Goal: Task Accomplishment & Management: Use online tool/utility

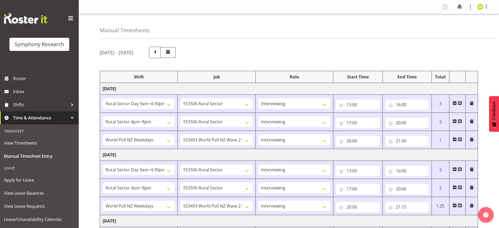
select select "81561"
select select "10587"
select select "47"
select select "81298"
select select "10587"
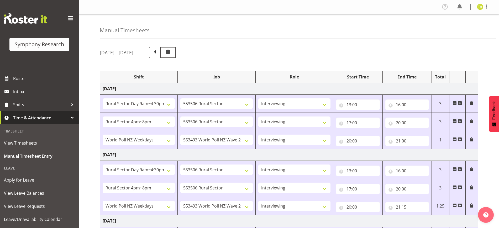
select select "47"
select select "41604"
select select "10527"
select select "47"
select select "81561"
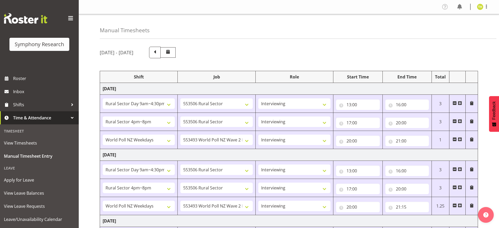
select select "10587"
select select "47"
select select "81298"
select select "10587"
select select "47"
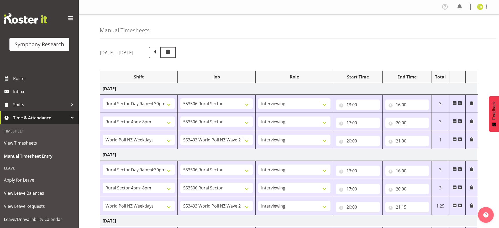
select select "41604"
select select "10527"
select select "47"
select select "81561"
select select "10587"
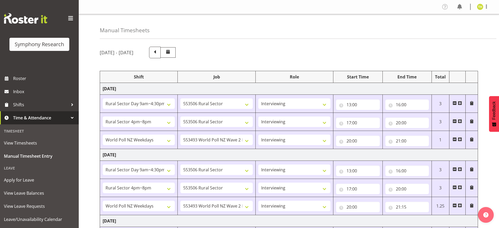
select select "47"
select select "103"
select select "10499"
select select "81298"
select select "10587"
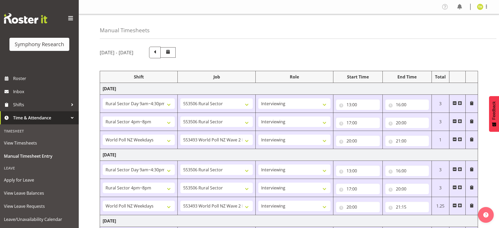
select select "47"
select select "56692"
select select "10499"
select select "47"
select select "81561"
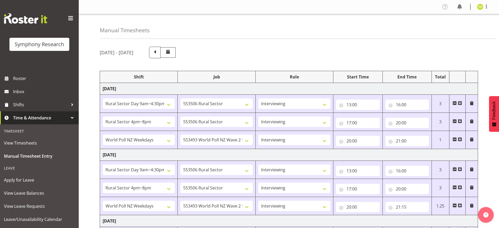
select select "10587"
select select "47"
